Goal: Navigation & Orientation: Find specific page/section

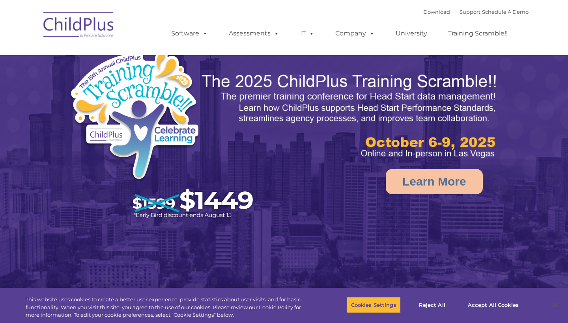
select select "MEDIUM"
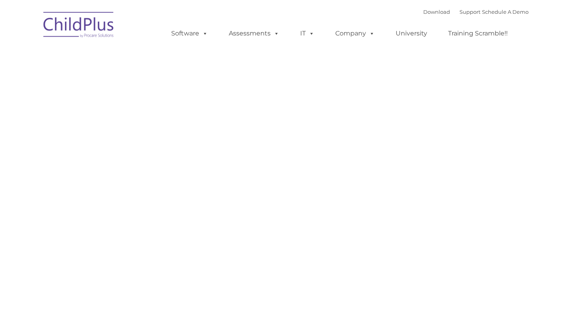
type input ""
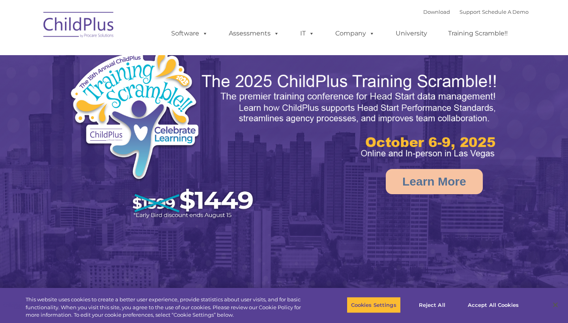
select select "MEDIUM"
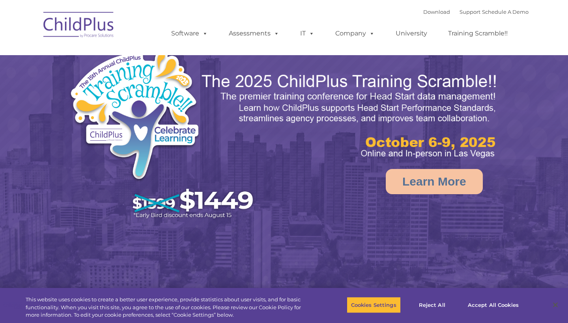
select select "MEDIUM"
